Goal: Find specific page/section

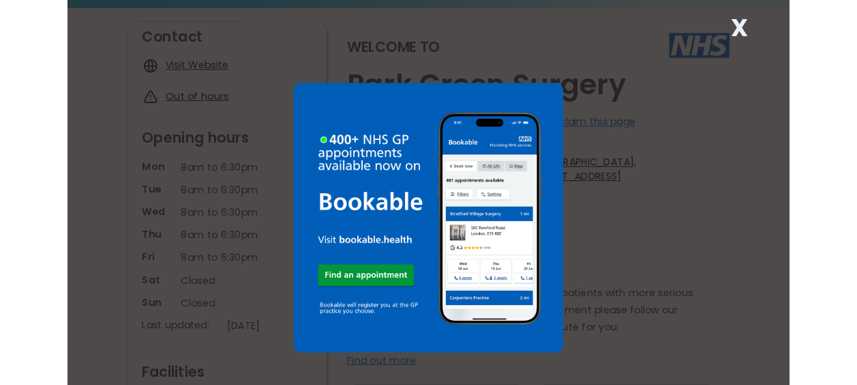
scroll to position [104, 0]
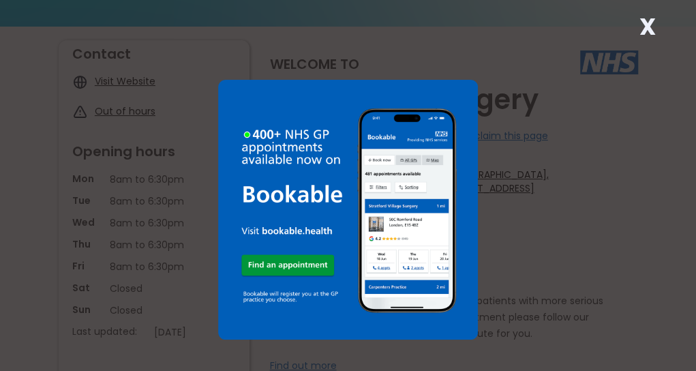
click at [691, 155] on div "X" at bounding box center [348, 185] width 696 height 371
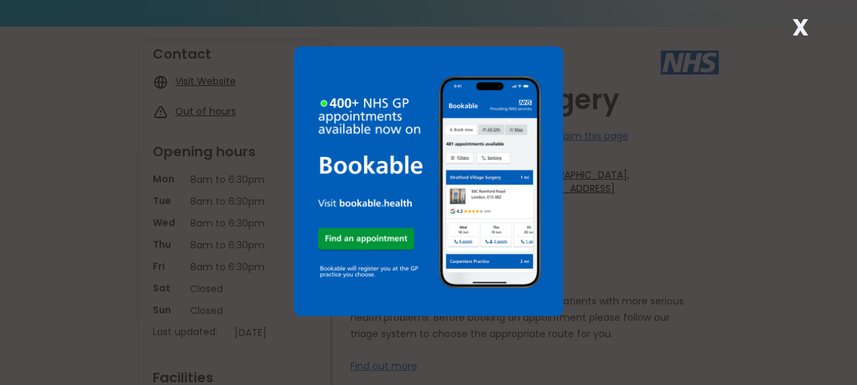
click at [695, 31] on strong "X" at bounding box center [800, 27] width 16 height 33
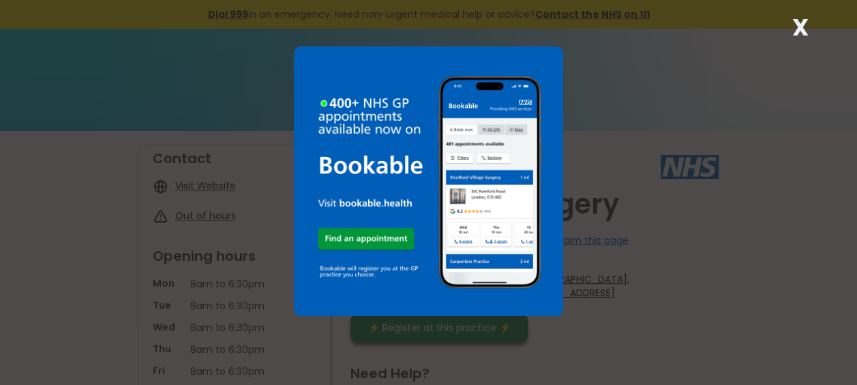
click at [801, 33] on strong "X" at bounding box center [800, 27] width 16 height 33
